Goal: Check status: Check status

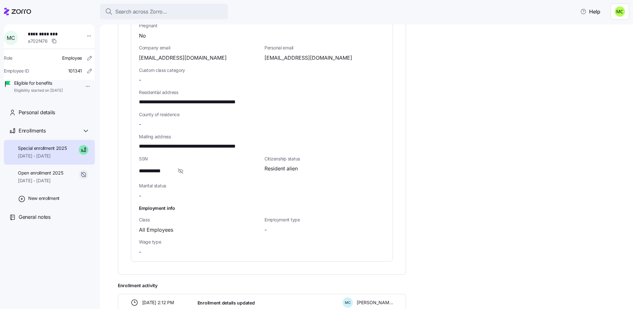
scroll to position [288, 0]
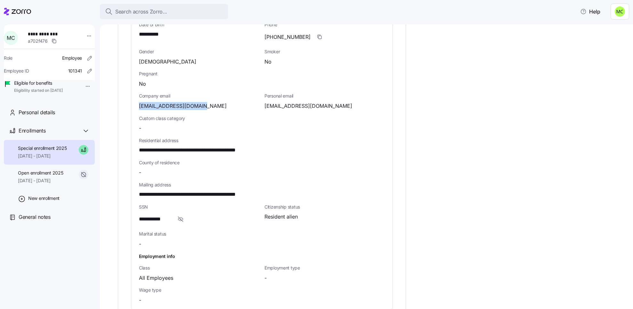
drag, startPoint x: 202, startPoint y: 100, endPoint x: 139, endPoint y: 101, distance: 62.5
click at [139, 102] on span "[EMAIL_ADDRESS][DOMAIN_NAME]" at bounding box center [183, 106] width 88 height 8
copy span "[EMAIL_ADDRESS][DOMAIN_NAME]"
drag, startPoint x: 471, startPoint y: 60, endPoint x: 449, endPoint y: 63, distance: 22.7
click at [449, 63] on div "**********" at bounding box center [371, 113] width 506 height 619
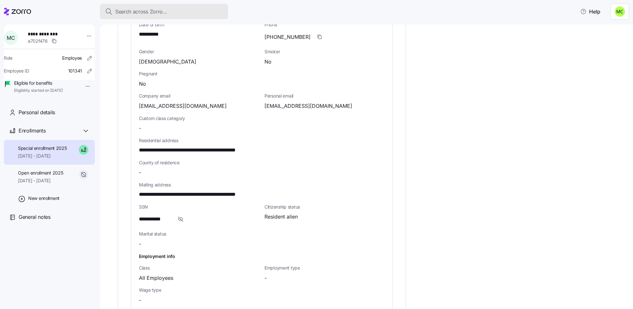
click at [129, 11] on span "Search across Zorro..." at bounding box center [141, 12] width 52 height 8
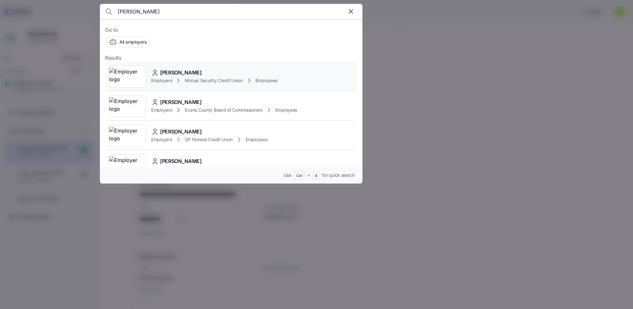
type input "[PERSON_NAME]"
click at [166, 74] on span "[PERSON_NAME]" at bounding box center [181, 73] width 42 height 8
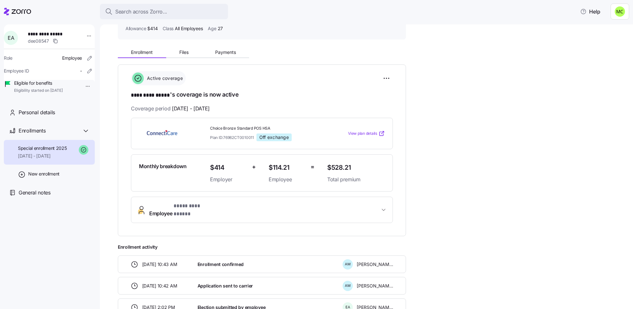
scroll to position [90, 0]
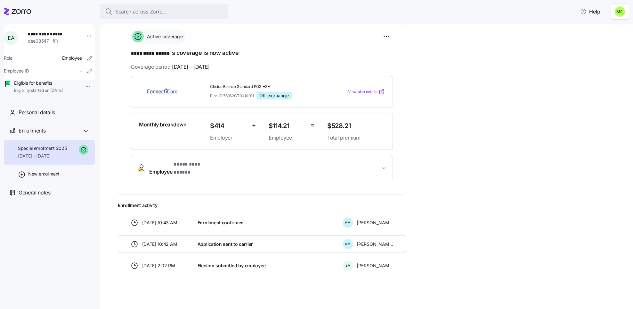
click at [189, 165] on span "* ********* ***** *" at bounding box center [195, 164] width 42 height 8
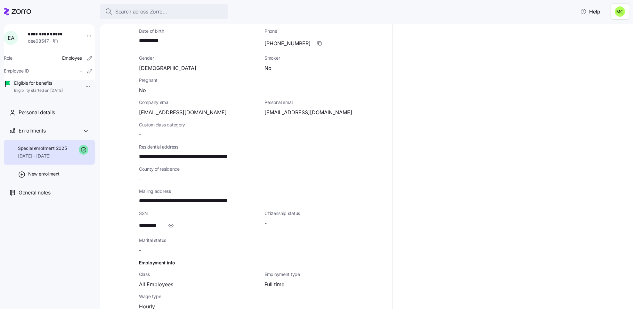
scroll to position [330, 0]
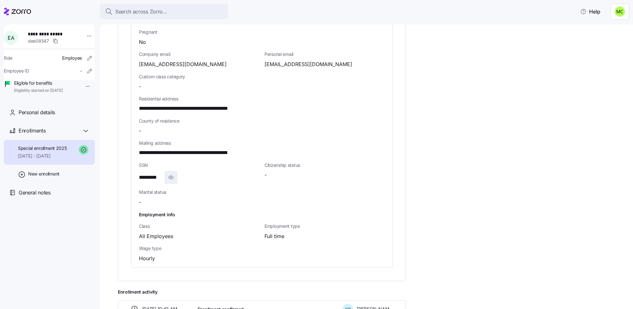
click at [171, 173] on icon "button" at bounding box center [171, 177] width 6 height 8
